Goal: Task Accomplishment & Management: Manage account settings

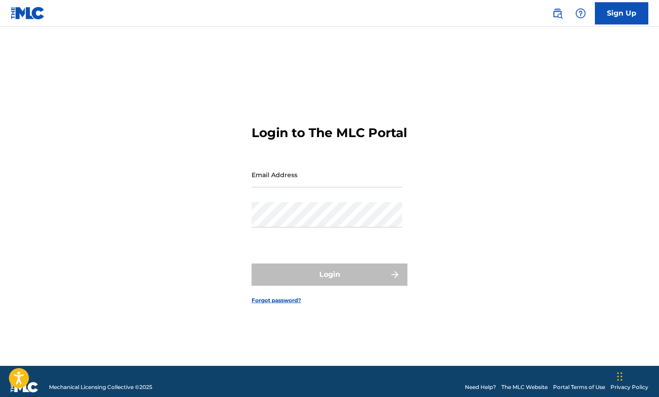
click at [306, 187] on input "Email Address" at bounding box center [327, 174] width 151 height 25
type input "[PERSON_NAME][EMAIL_ADDRESS][DOMAIN_NAME]"
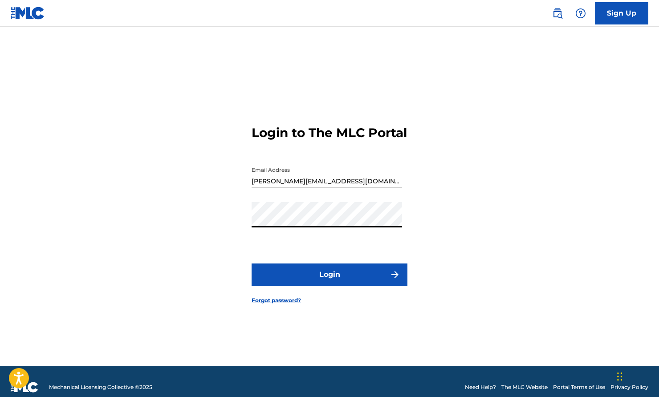
click at [309, 271] on button "Login" at bounding box center [330, 275] width 156 height 22
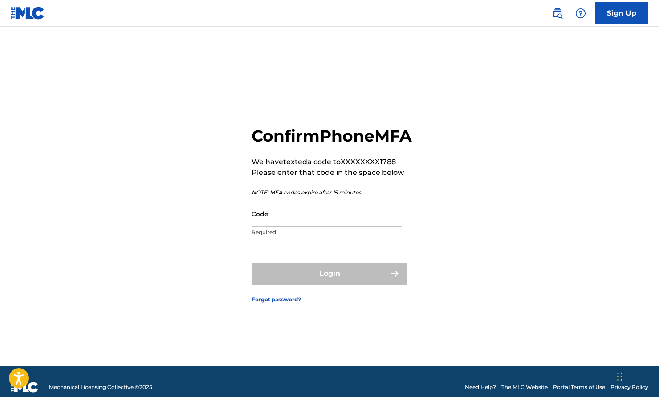
click at [277, 227] on input "Code" at bounding box center [327, 213] width 151 height 25
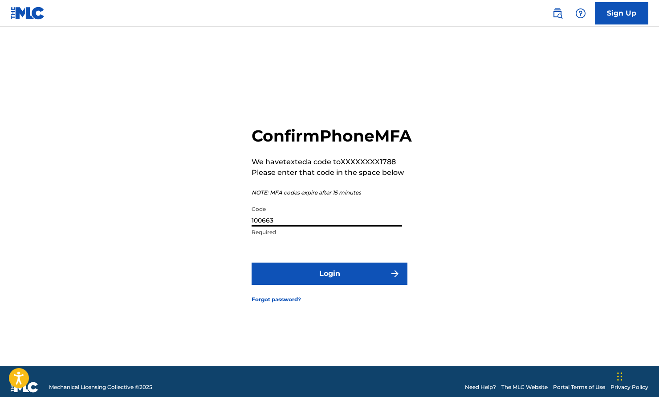
type input "100663"
click at [317, 285] on button "Login" at bounding box center [330, 274] width 156 height 22
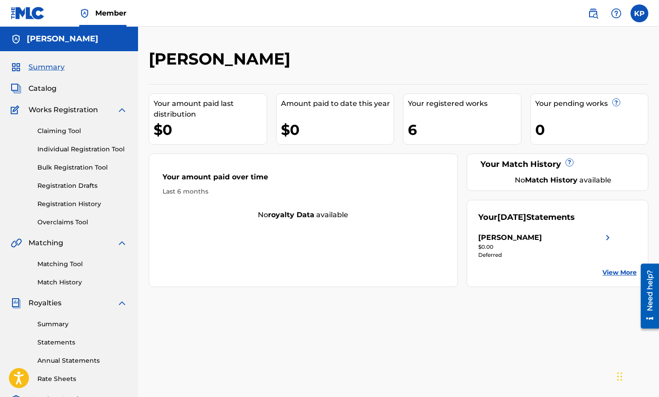
click at [29, 83] on div "Summary Catalog Works Registration Claiming Tool Individual Registration Tool B…" at bounding box center [69, 280] width 138 height 459
click at [36, 91] on span "Catalog" at bounding box center [43, 88] width 28 height 11
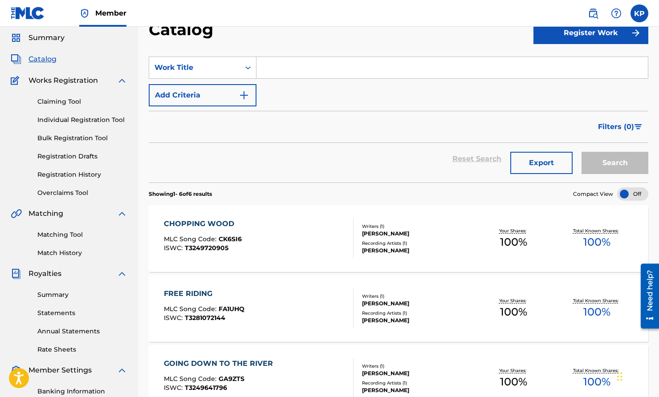
scroll to position [26, 0]
